Goal: Transaction & Acquisition: Purchase product/service

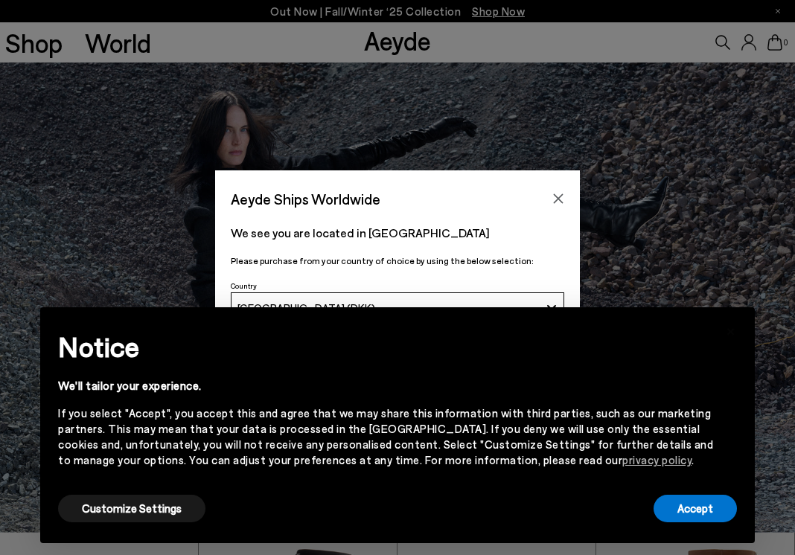
scroll to position [29, 0]
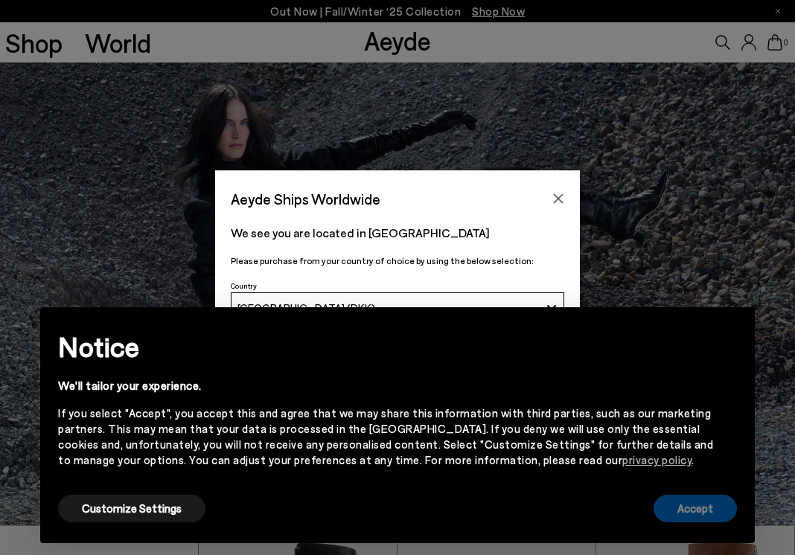
click at [689, 506] on button "Accept" at bounding box center [694, 509] width 83 height 28
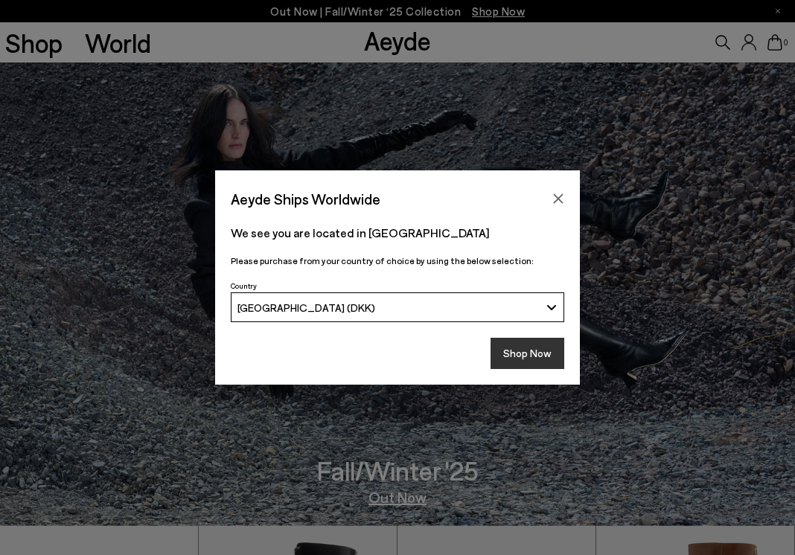
click at [542, 350] on button "Shop Now" at bounding box center [527, 353] width 74 height 31
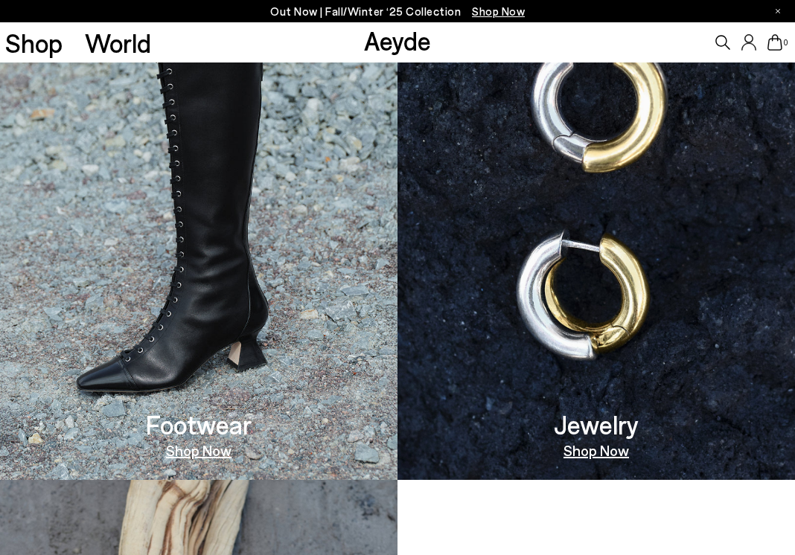
scroll to position [860, 0]
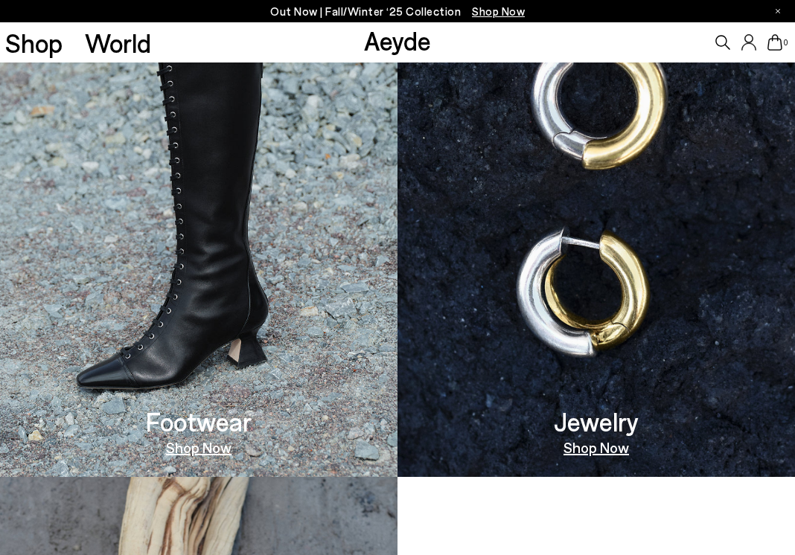
click at [222, 448] on link "Shop Now" at bounding box center [198, 447] width 65 height 15
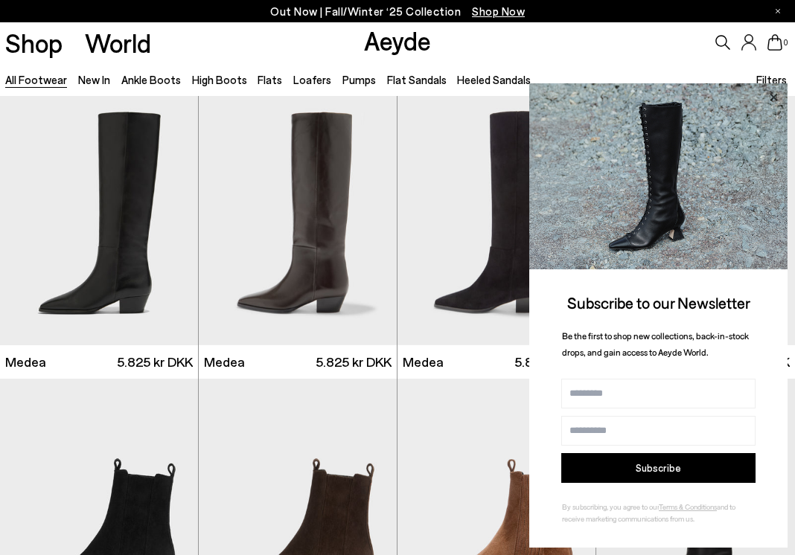
click at [775, 93] on icon at bounding box center [773, 97] width 19 height 19
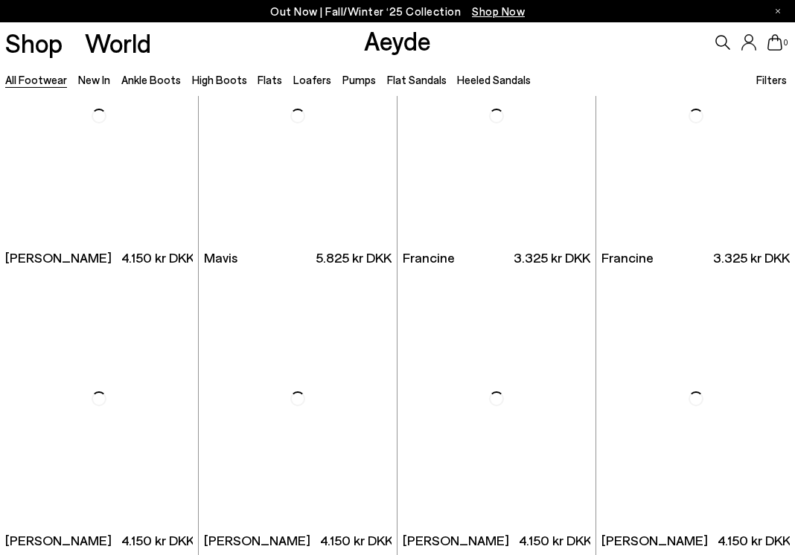
scroll to position [1802, 0]
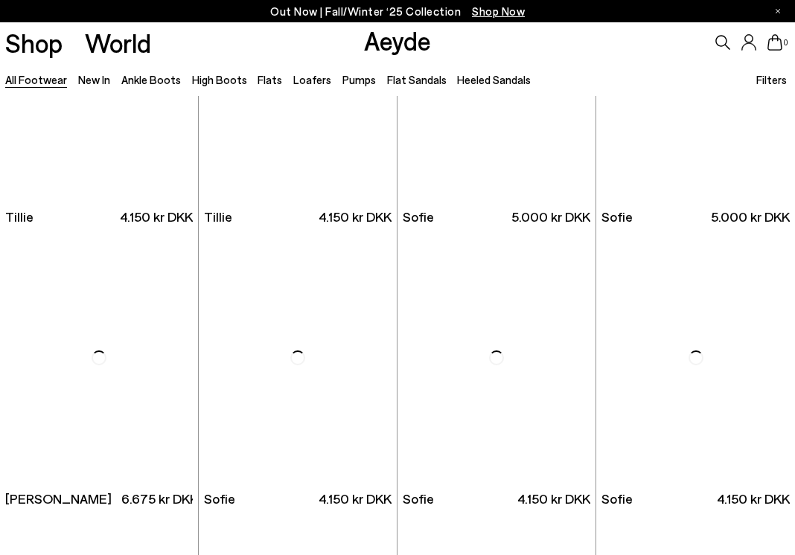
scroll to position [3256, 0]
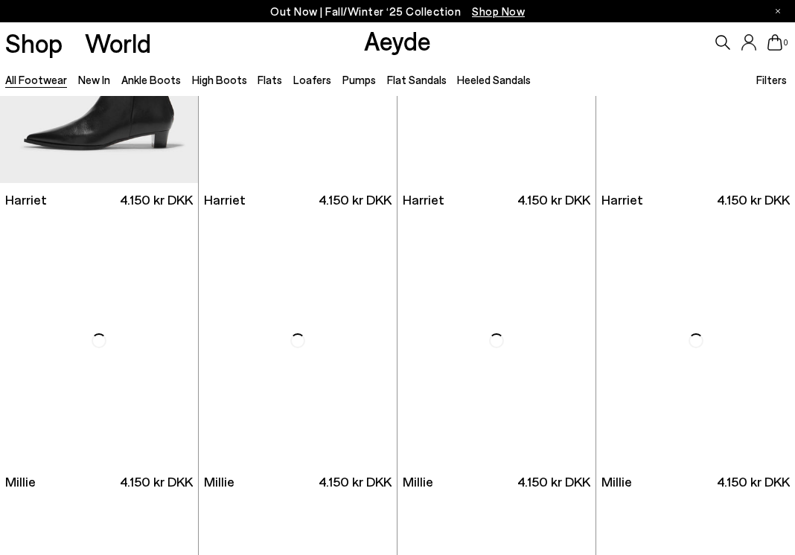
scroll to position [4686, 0]
